Goal: Information Seeking & Learning: Learn about a topic

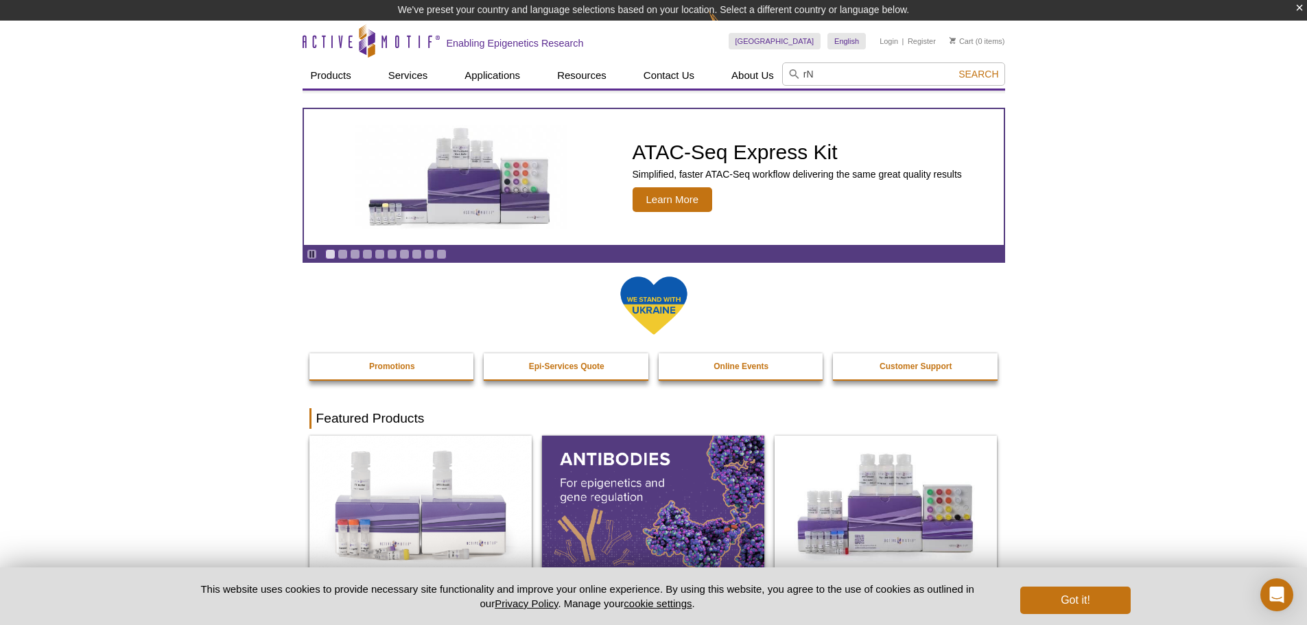
type input "r"
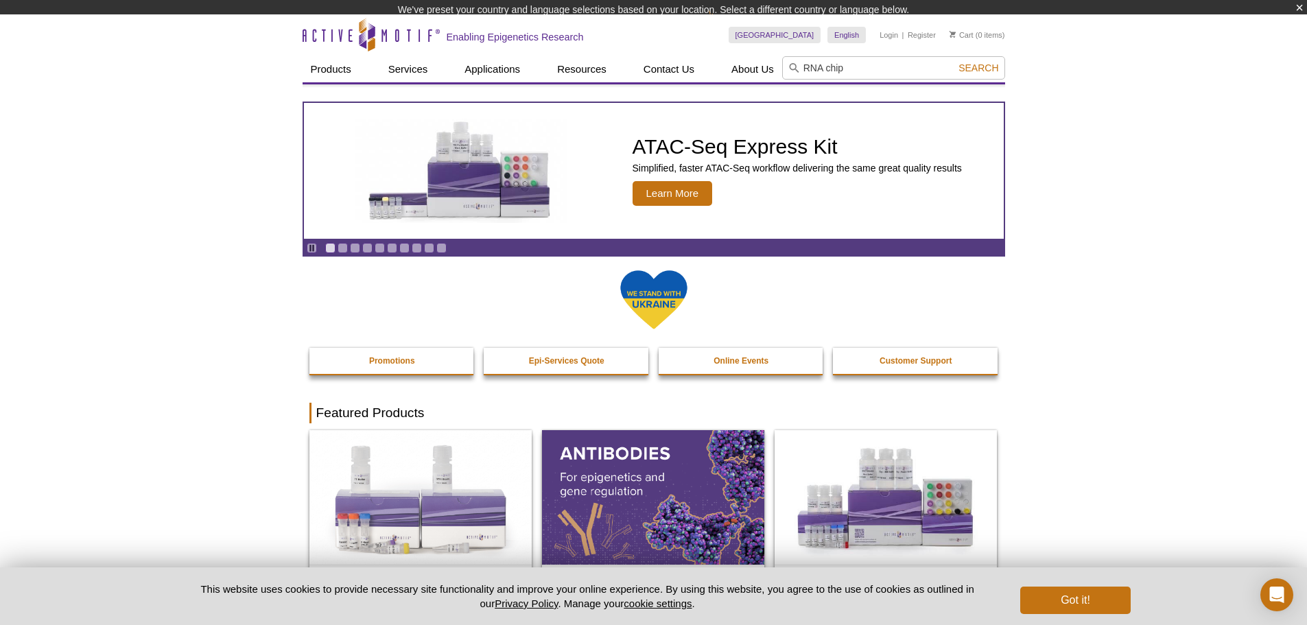
type input "RNA chip"
click at [954, 62] on button "Search" at bounding box center [978, 68] width 48 height 12
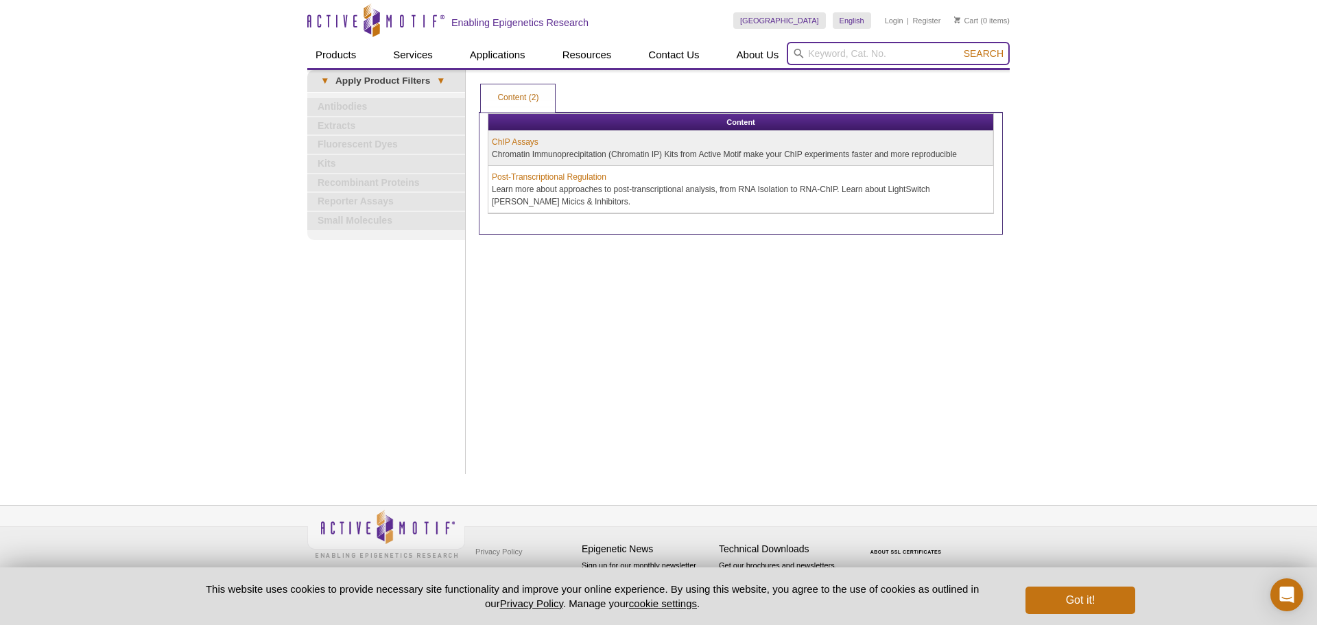
click at [851, 54] on input "search" at bounding box center [898, 53] width 223 height 23
type input "e"
click at [807, 72] on strong "rna chip" at bounding box center [808, 75] width 35 height 10
type input "rna chip"
click at [527, 141] on link "ChIP Assays" at bounding box center [515, 142] width 47 height 12
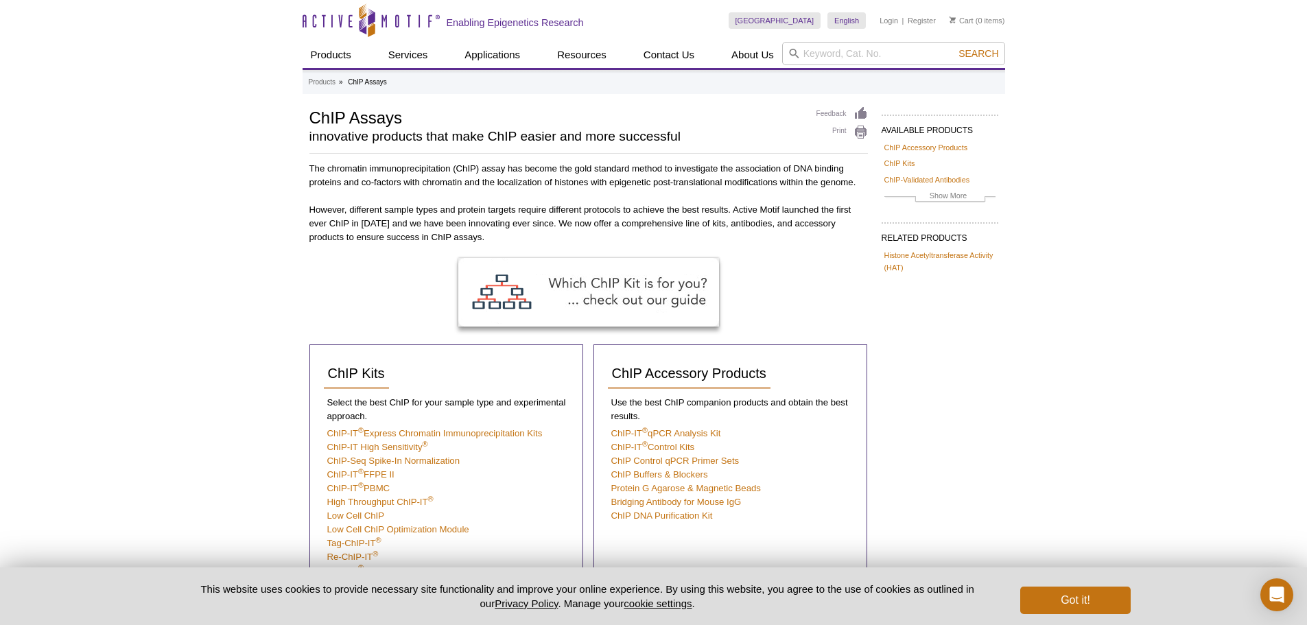
click at [538, 175] on p "The chromatin immunoprecipitation (ChIP) assay has become the gold standard met…" at bounding box center [588, 175] width 558 height 27
click at [829, 53] on input "search" at bounding box center [893, 53] width 223 height 23
type input "53024"
click at [992, 50] on span "Search" at bounding box center [978, 53] width 40 height 11
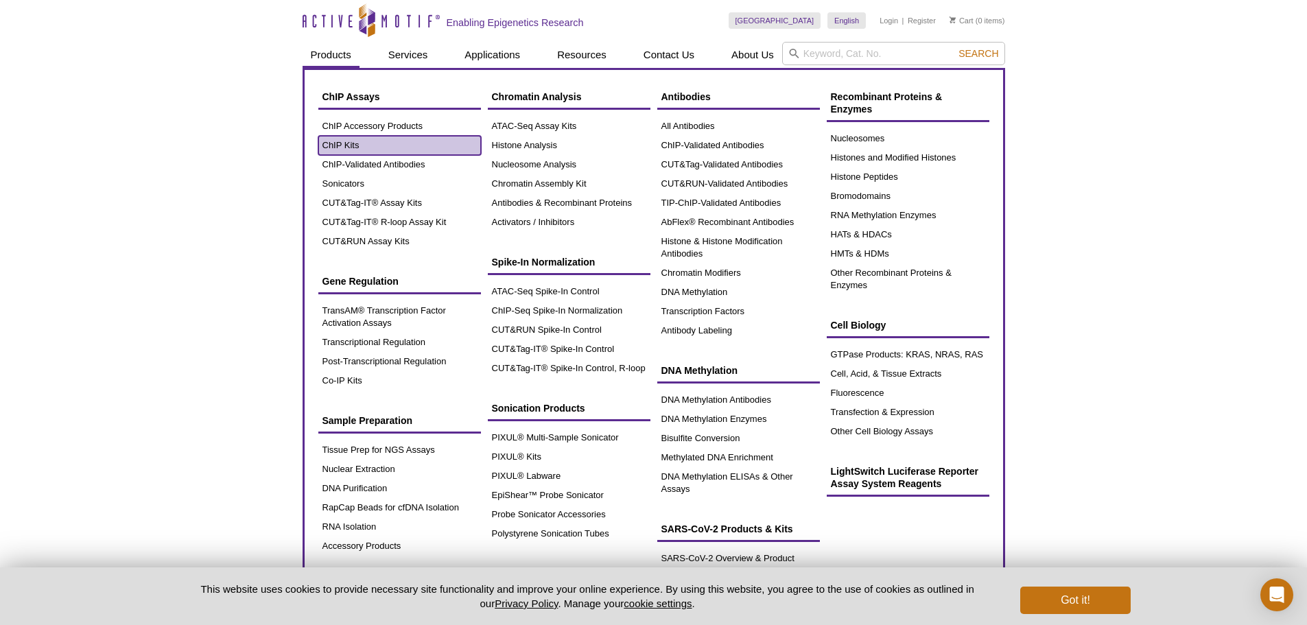
click at [347, 140] on link "ChIP Kits" at bounding box center [399, 145] width 163 height 19
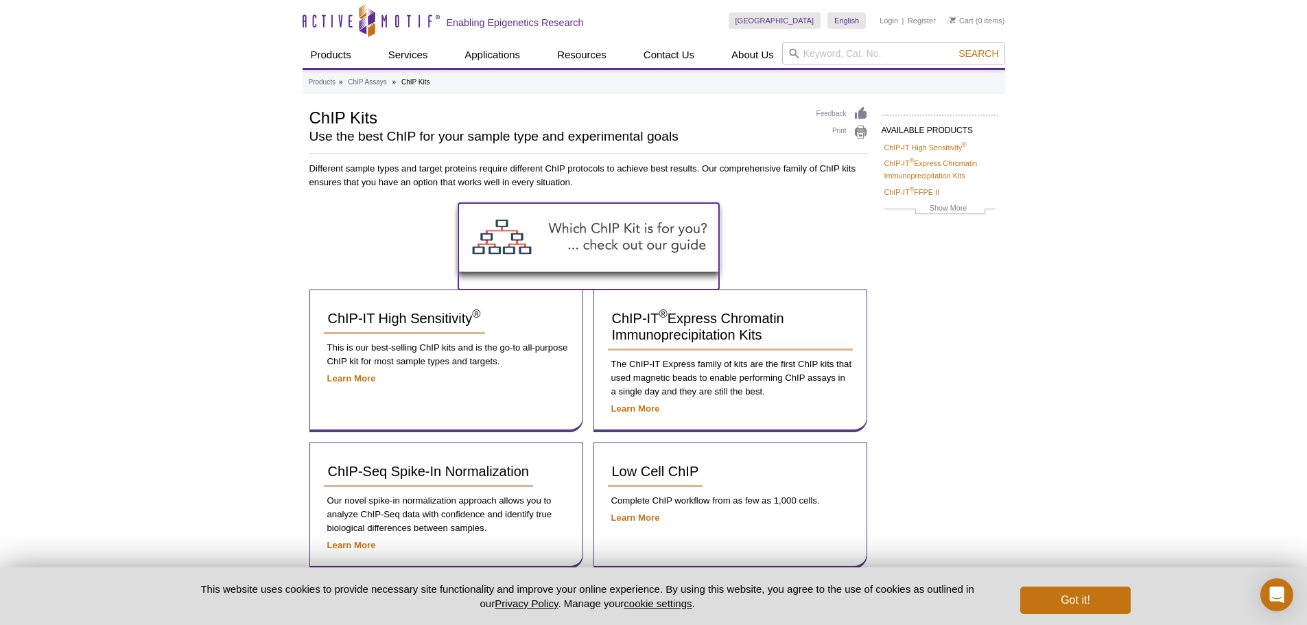
click at [647, 232] on img at bounding box center [588, 237] width 261 height 69
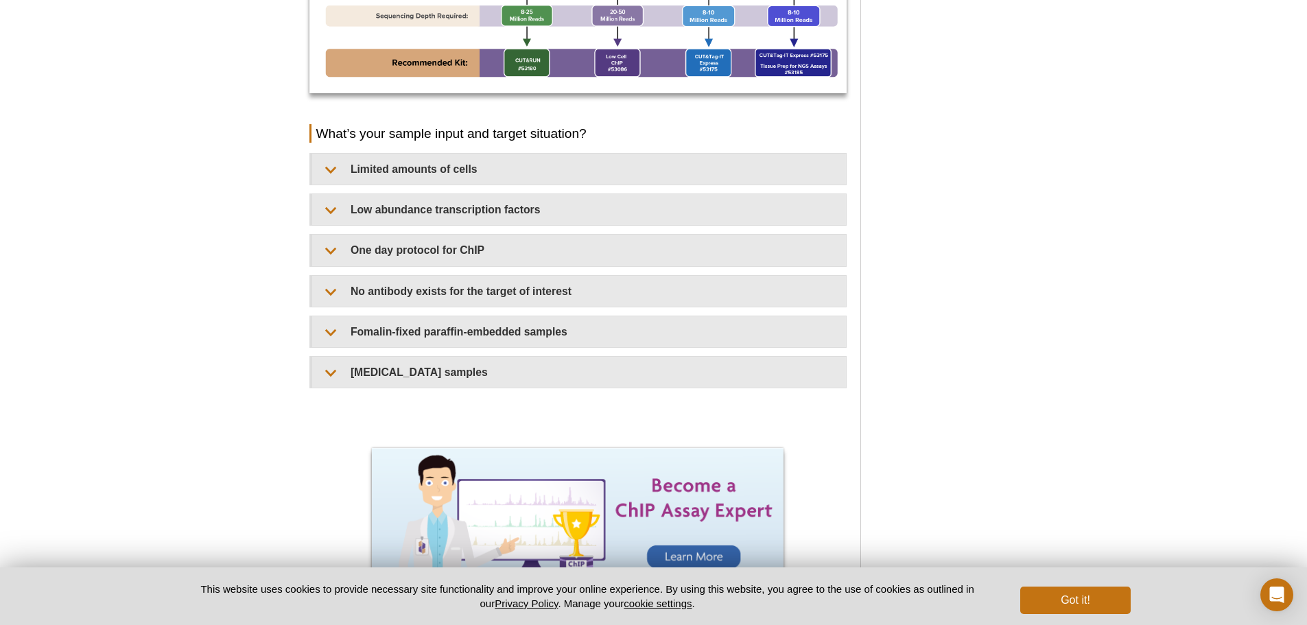
scroll to position [1290, 0]
